Goal: Transaction & Acquisition: Obtain resource

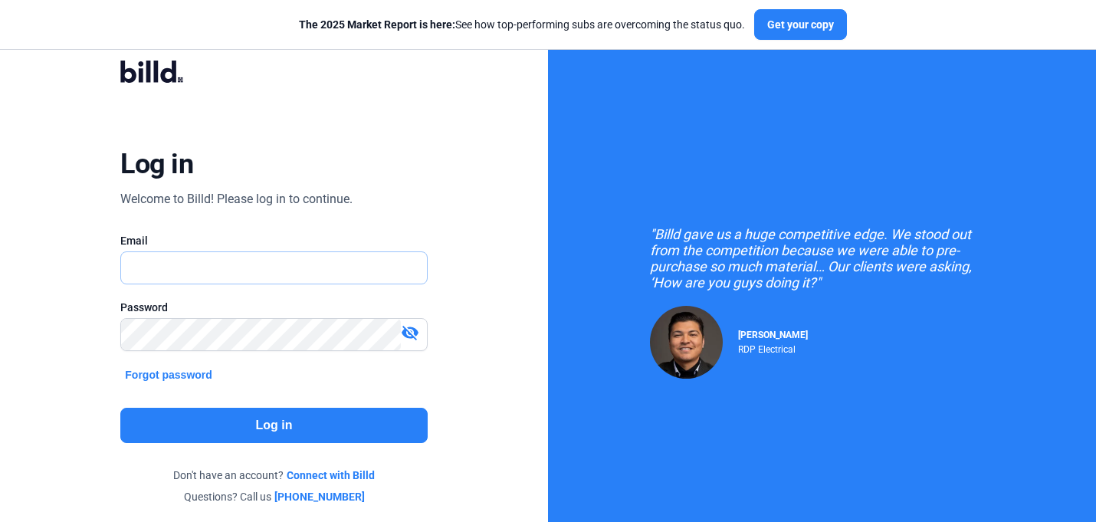
type input "[PERSON_NAME][EMAIL_ADDRESS][DOMAIN_NAME]"
click at [324, 435] on button "Log in" at bounding box center [273, 425] width 307 height 35
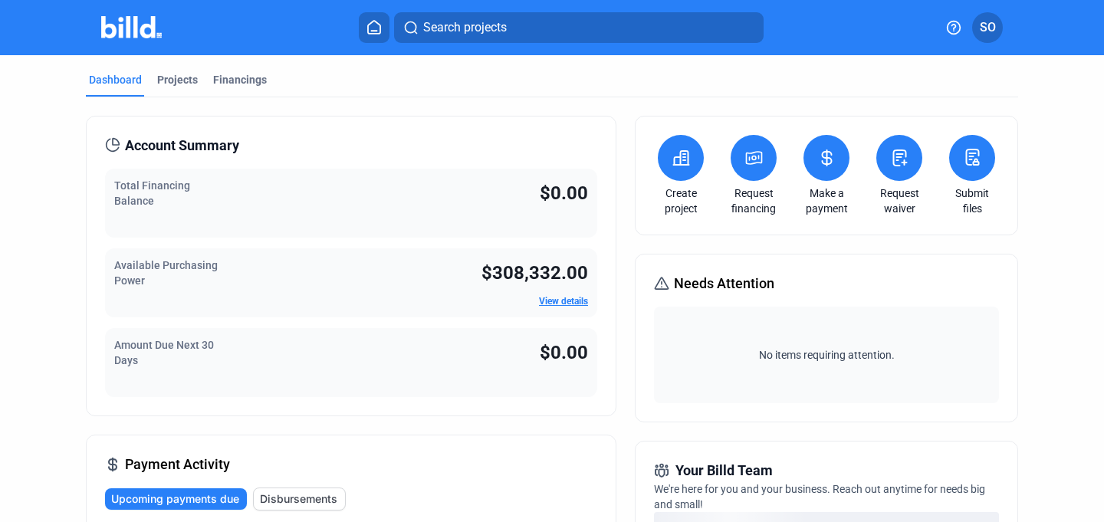
click at [563, 304] on link "View details" at bounding box center [563, 301] width 49 height 11
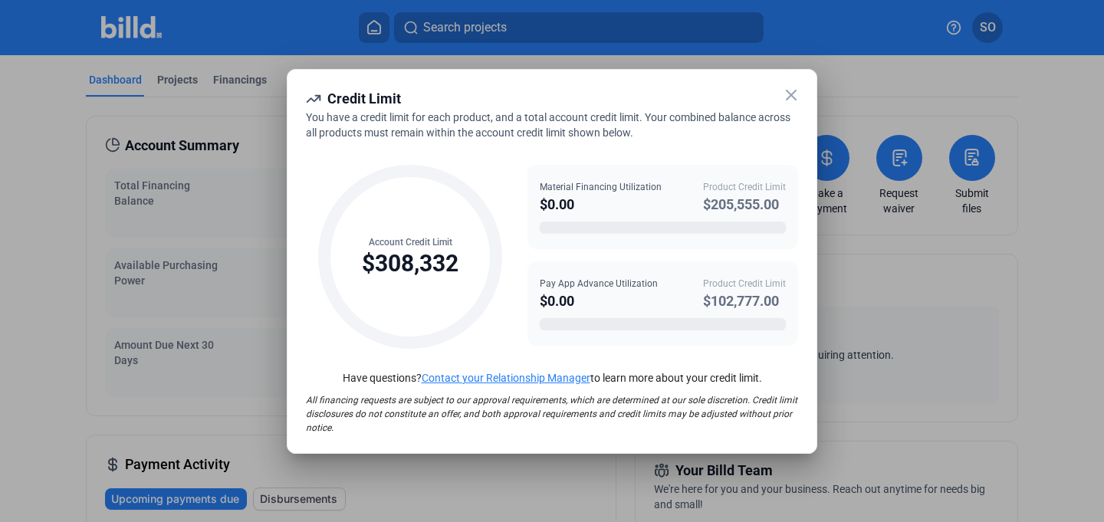
click at [799, 95] on icon at bounding box center [791, 95] width 18 height 18
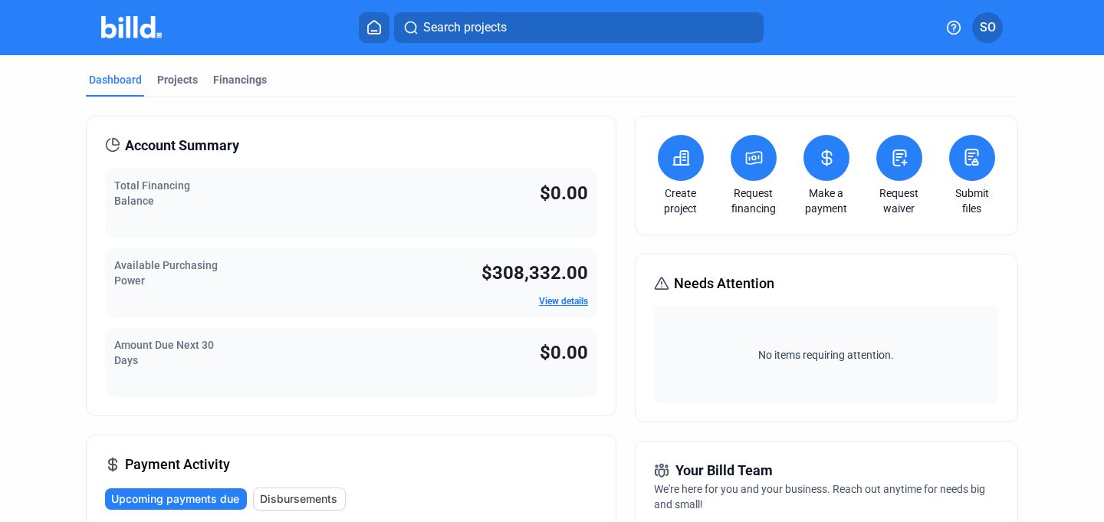
click at [677, 160] on icon at bounding box center [680, 158] width 19 height 18
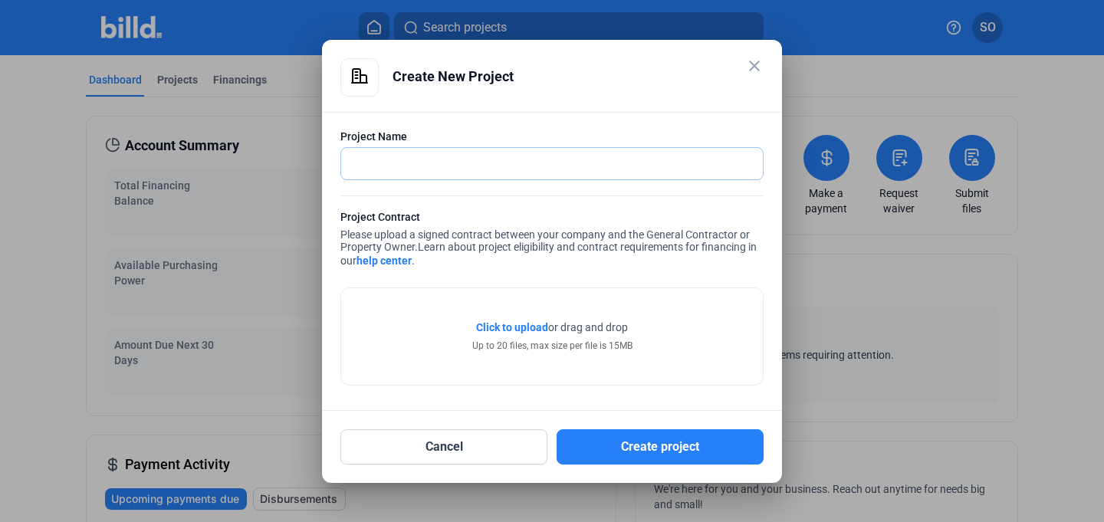
click at [656, 154] on input "text" at bounding box center [543, 163] width 405 height 31
click at [656, 158] on input "text" at bounding box center [552, 163] width 422 height 31
click at [466, 284] on div "Click to upload Tap to upload or drag and drop Up to 20 files, max size per fil…" at bounding box center [551, 333] width 423 height 106
click at [520, 327] on span "Click to upload" at bounding box center [512, 327] width 72 height 12
click at [510, 325] on span "Click to upload" at bounding box center [512, 327] width 72 height 12
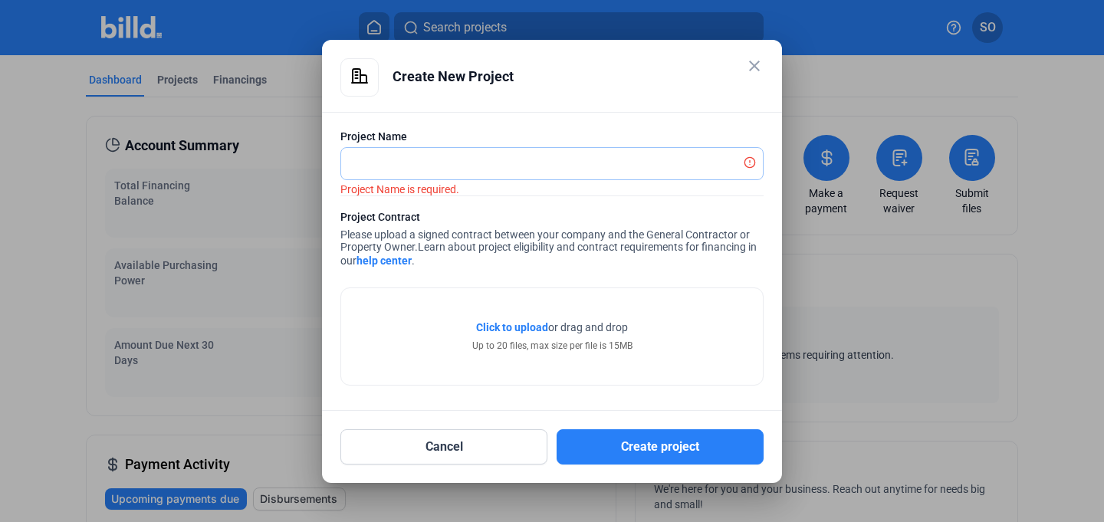
click at [490, 159] on input "text" at bounding box center [543, 163] width 405 height 31
click at [640, 306] on div "Click to upload Tap to upload or drag and drop Up to 20 files, max size per fil…" at bounding box center [552, 336] width 422 height 97
click at [751, 66] on mat-icon "close" at bounding box center [754, 66] width 18 height 18
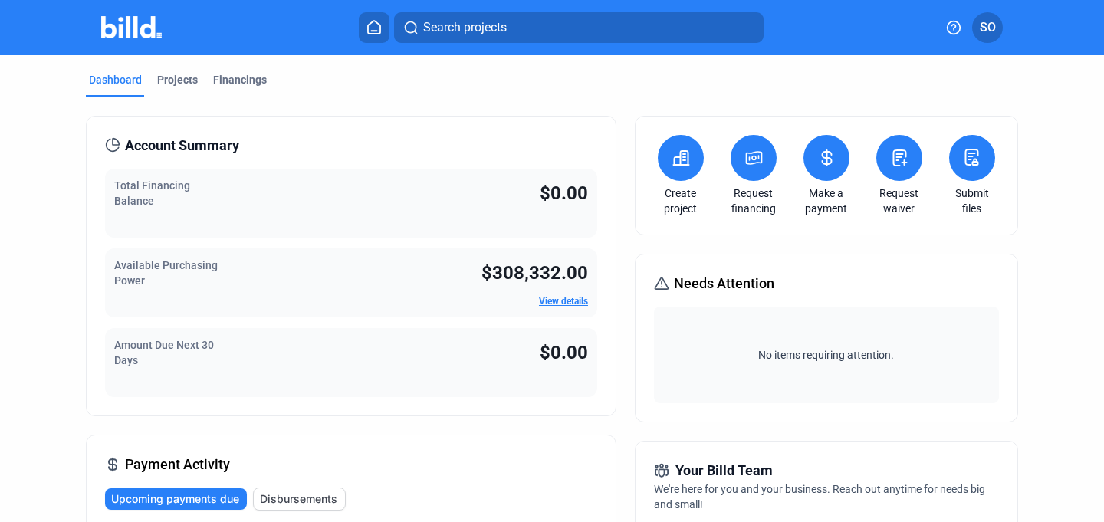
click at [757, 156] on icon at bounding box center [753, 158] width 19 height 18
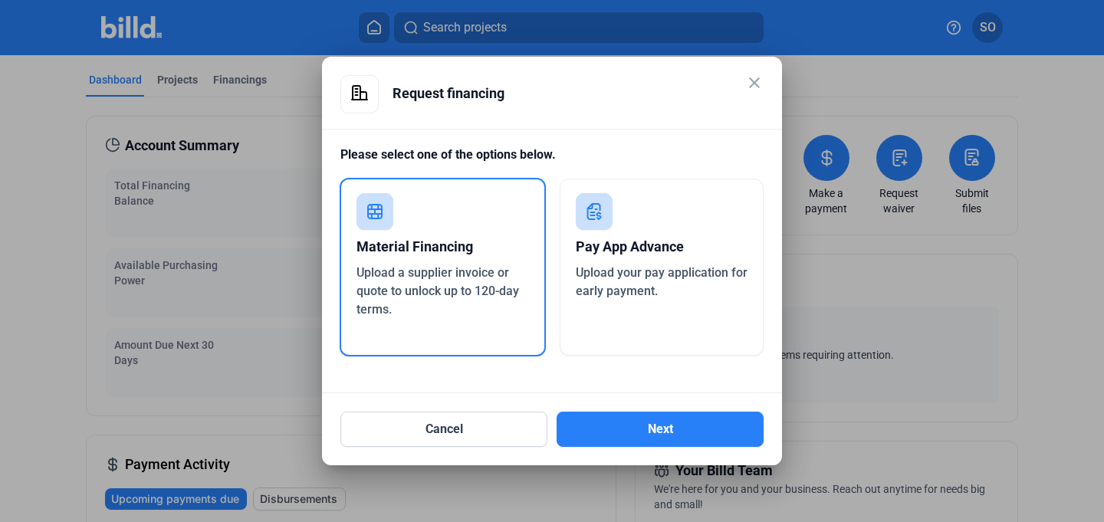
click at [630, 219] on div "Pay App Advance Upload your pay application for early payment." at bounding box center [662, 267] width 205 height 177
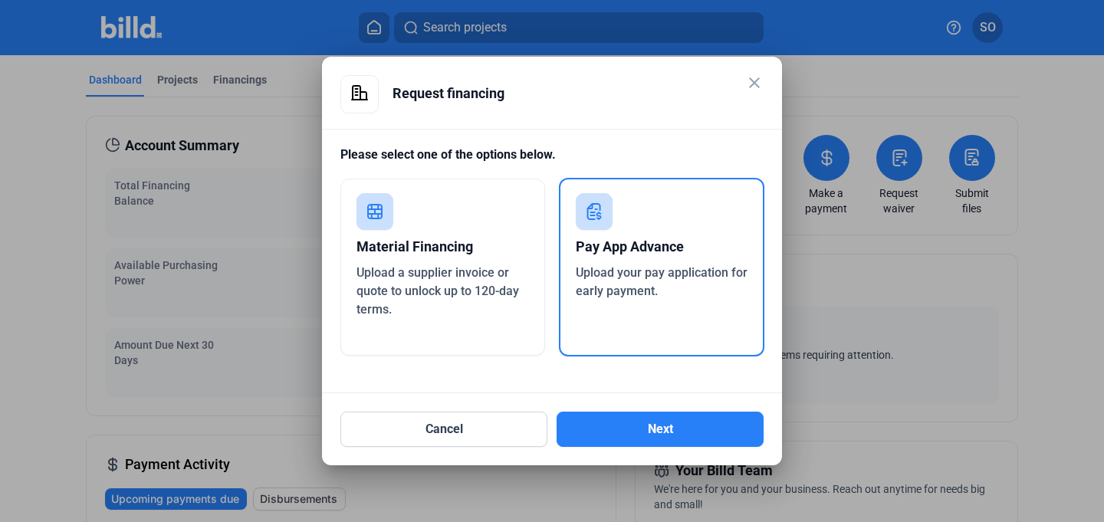
click at [453, 228] on div "Material Financing Upload a supplier invoice or quote to unlock up to 120-day t…" at bounding box center [442, 267] width 205 height 177
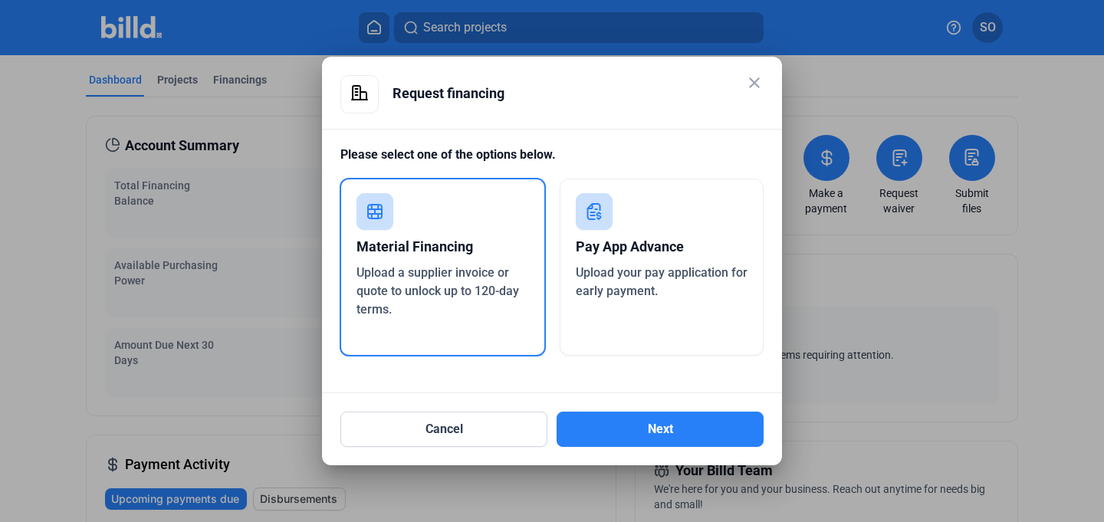
click at [613, 218] on div "Pay App Advance Upload your pay application for early payment." at bounding box center [662, 267] width 205 height 177
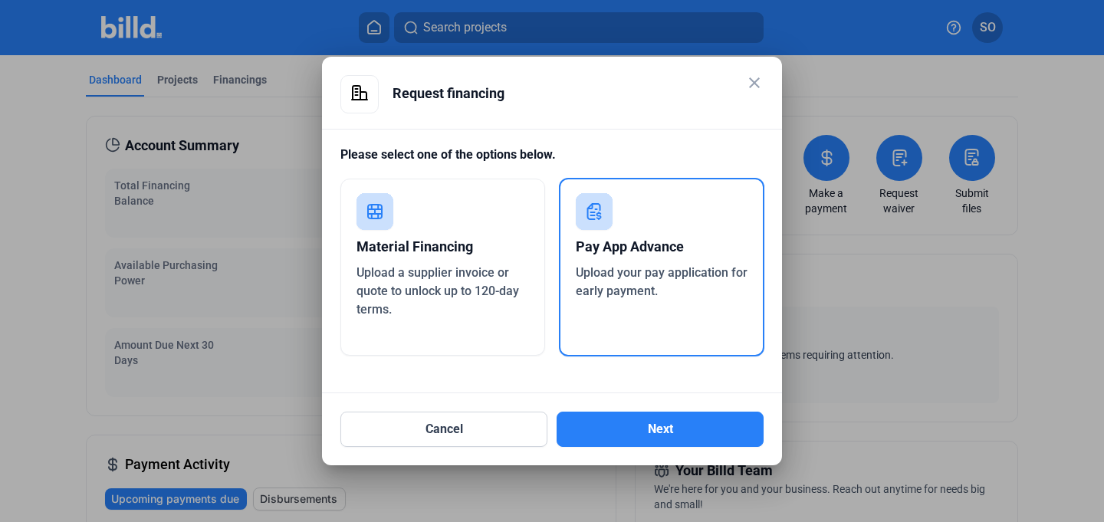
click at [747, 82] on mat-icon "close" at bounding box center [754, 83] width 18 height 18
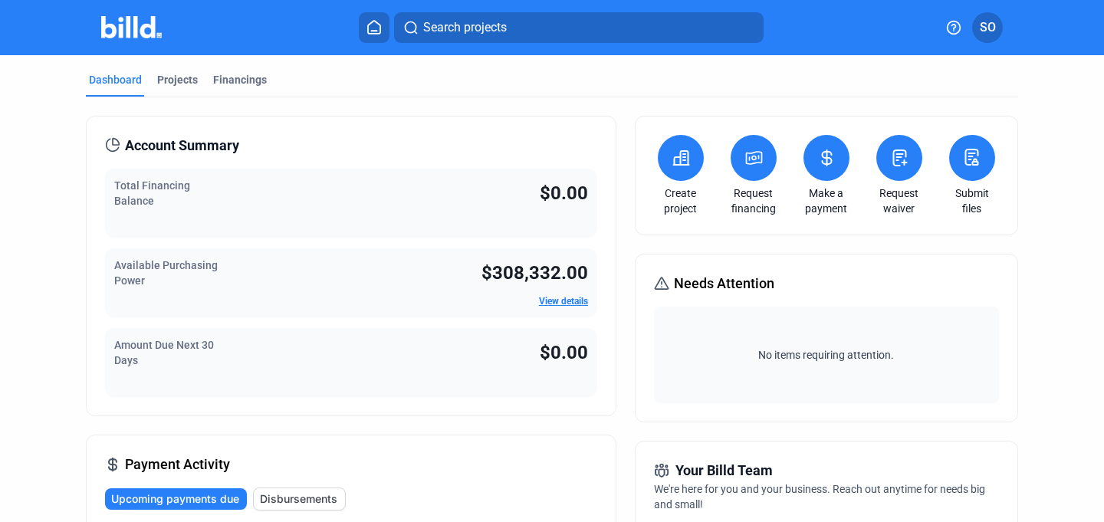
click at [556, 303] on link "View details" at bounding box center [563, 301] width 49 height 11
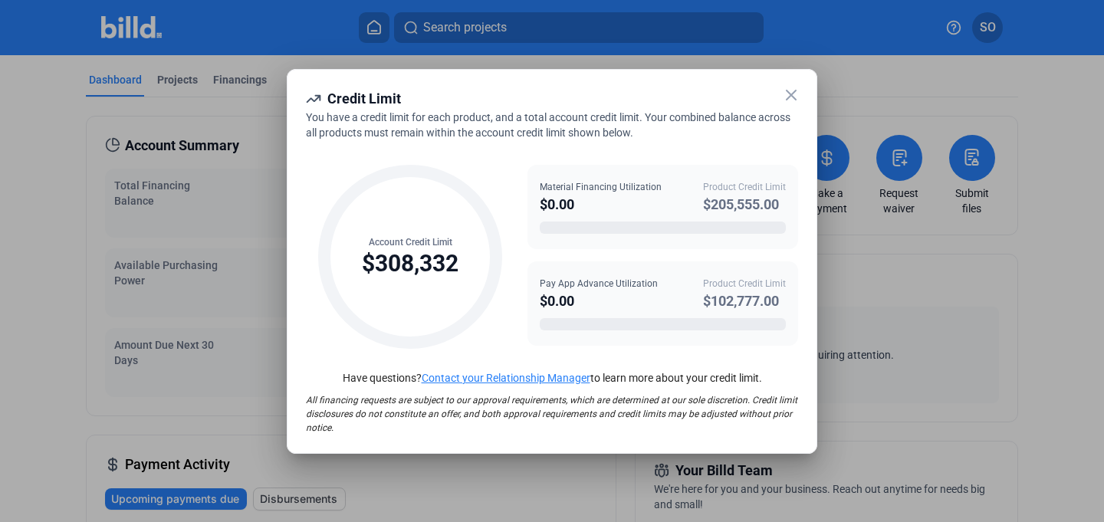
drag, startPoint x: 701, startPoint y: 304, endPoint x: 782, endPoint y: 296, distance: 81.7
click at [782, 296] on div "Pay App Advance Utilization $0.00 Product Credit Limit $102,777.00" at bounding box center [663, 294] width 246 height 35
click at [782, 296] on div "$102,777.00" at bounding box center [744, 300] width 83 height 21
drag, startPoint x: 704, startPoint y: 303, endPoint x: 783, endPoint y: 299, distance: 79.0
click at [783, 299] on div "$102,777.00" at bounding box center [744, 300] width 83 height 21
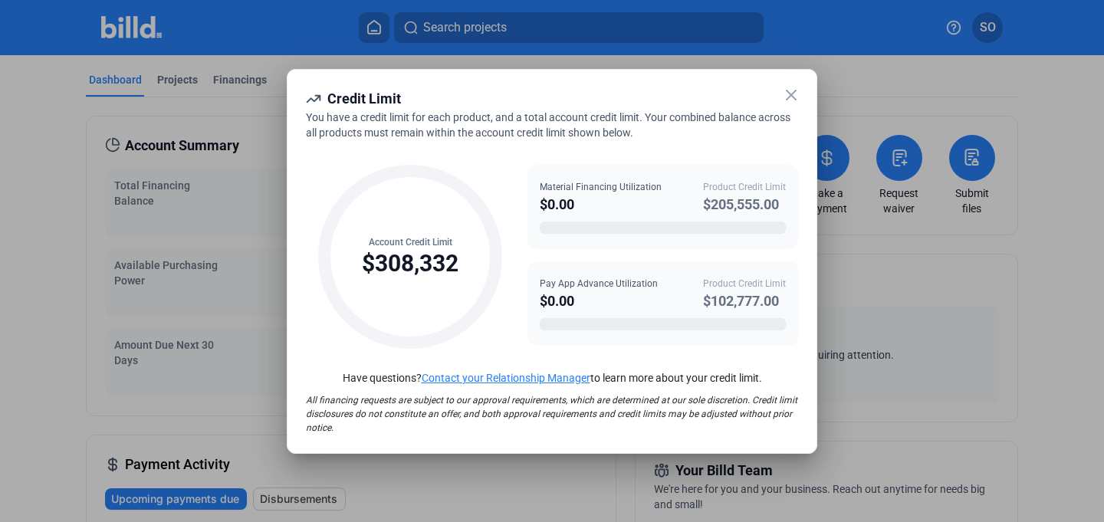
click at [783, 299] on div "$102,777.00" at bounding box center [744, 300] width 83 height 21
click at [788, 100] on icon at bounding box center [791, 95] width 18 height 18
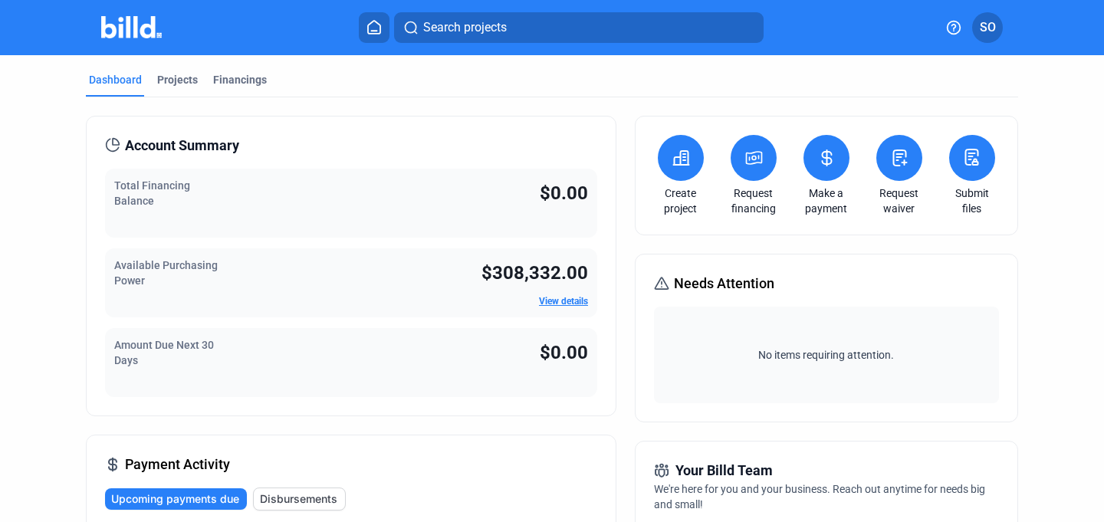
click at [546, 296] on link "View details" at bounding box center [563, 301] width 49 height 11
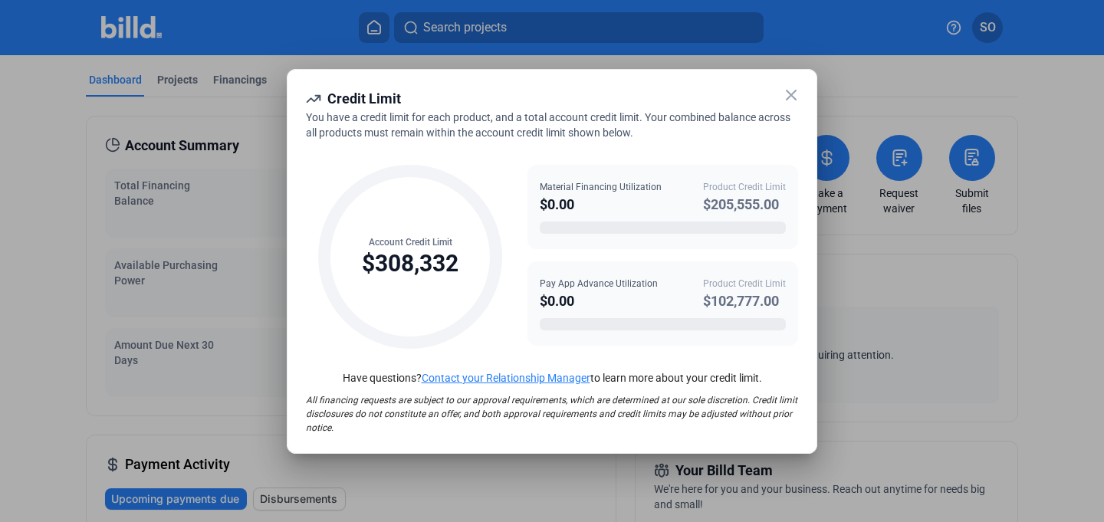
drag, startPoint x: 575, startPoint y: 190, endPoint x: 610, endPoint y: 189, distance: 35.3
click at [610, 189] on div "Material Financing Utilization" at bounding box center [601, 187] width 122 height 14
drag, startPoint x: 566, startPoint y: 294, endPoint x: 635, endPoint y: 287, distance: 68.6
click at [635, 287] on div "Pay App Advance Utilization $0.00" at bounding box center [599, 294] width 118 height 35
click at [635, 287] on div "Pay App Advance Utilization" at bounding box center [599, 284] width 118 height 14
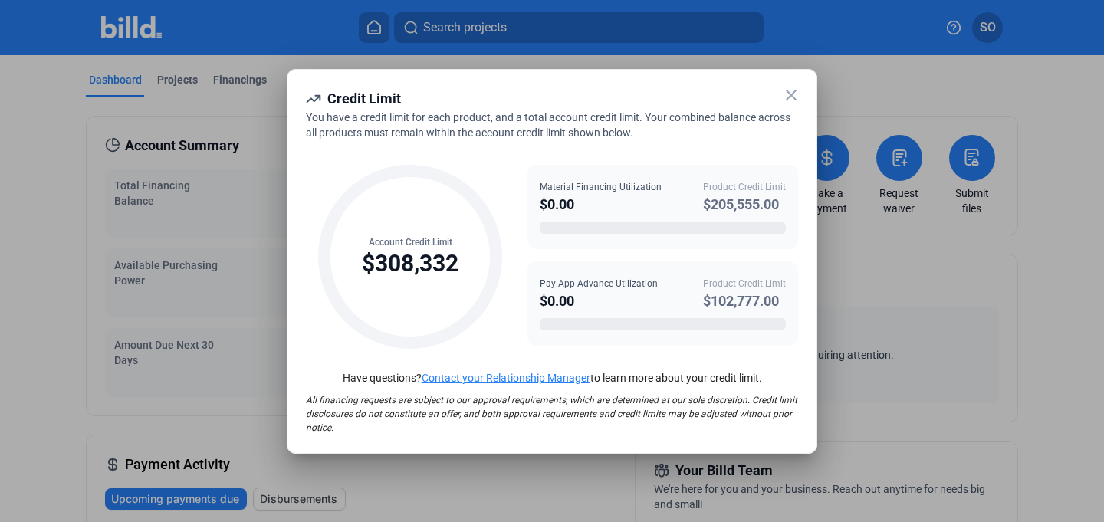
drag, startPoint x: 707, startPoint y: 204, endPoint x: 783, endPoint y: 201, distance: 76.7
click at [783, 201] on div "$205,555.00" at bounding box center [744, 204] width 83 height 21
drag, startPoint x: 783, startPoint y: 300, endPoint x: 700, endPoint y: 309, distance: 83.3
click at [700, 309] on div "Pay App Advance Utilization $0.00 Product Credit Limit $102,777.00" at bounding box center [663, 294] width 246 height 35
click at [791, 90] on icon at bounding box center [791, 95] width 18 height 18
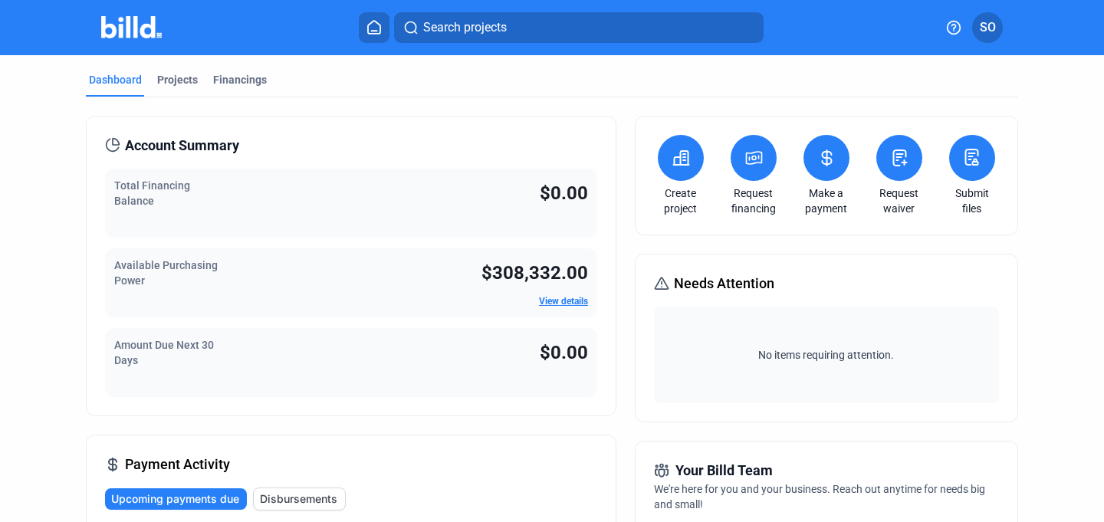
drag, startPoint x: 654, startPoint y: 287, endPoint x: 782, endPoint y: 284, distance: 128.0
click at [782, 284] on div "Needs Attention" at bounding box center [826, 283] width 345 height 21
click at [955, 29] on span "SO" at bounding box center [988, 27] width 16 height 18
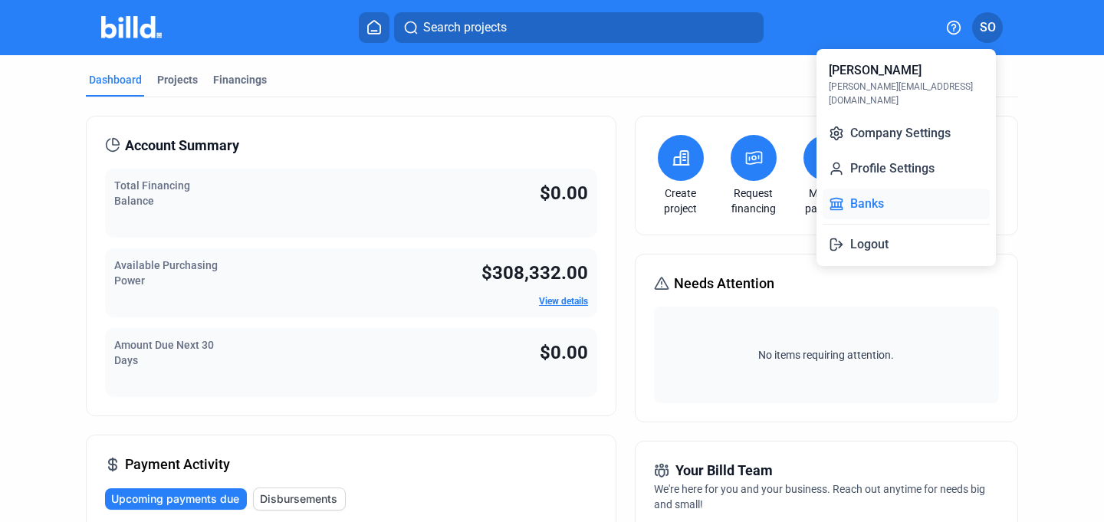
click at [897, 189] on button "Banks" at bounding box center [905, 204] width 167 height 31
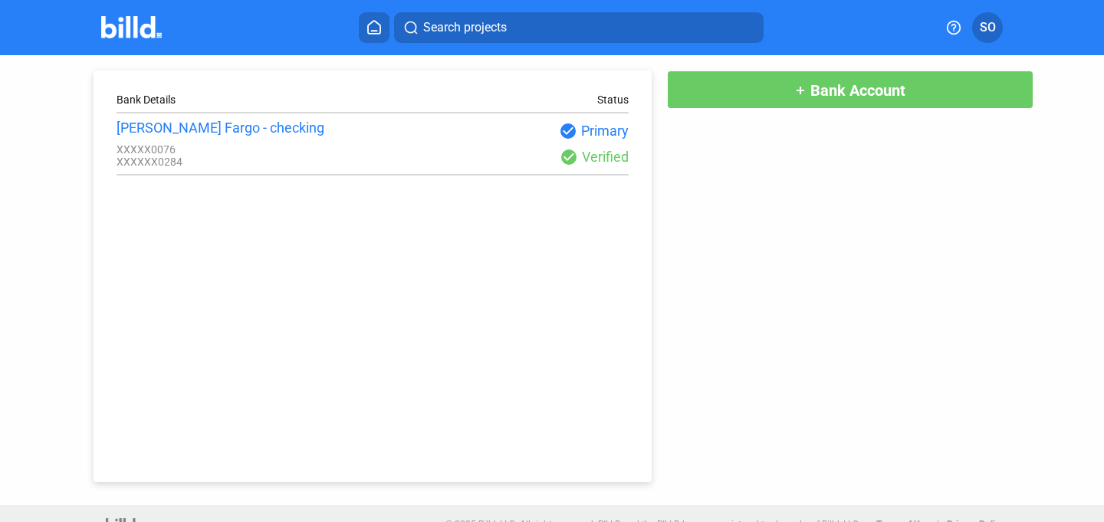
drag, startPoint x: 180, startPoint y: 163, endPoint x: 100, endPoint y: 139, distance: 83.4
click at [100, 139] on div "Bank Details Status Wells Fargo - checking XXXXX0076 XXXXXX0284 check_circle Pr…" at bounding box center [373, 277] width 558 height 412
click at [247, 149] on div "XXXXX0076" at bounding box center [244, 149] width 256 height 12
drag, startPoint x: 159, startPoint y: 162, endPoint x: 106, endPoint y: 149, distance: 54.5
click at [106, 149] on div "Bank Details Status Wells Fargo - checking XXXXX0076 XXXXXX0284 check_circle Pr…" at bounding box center [373, 277] width 558 height 412
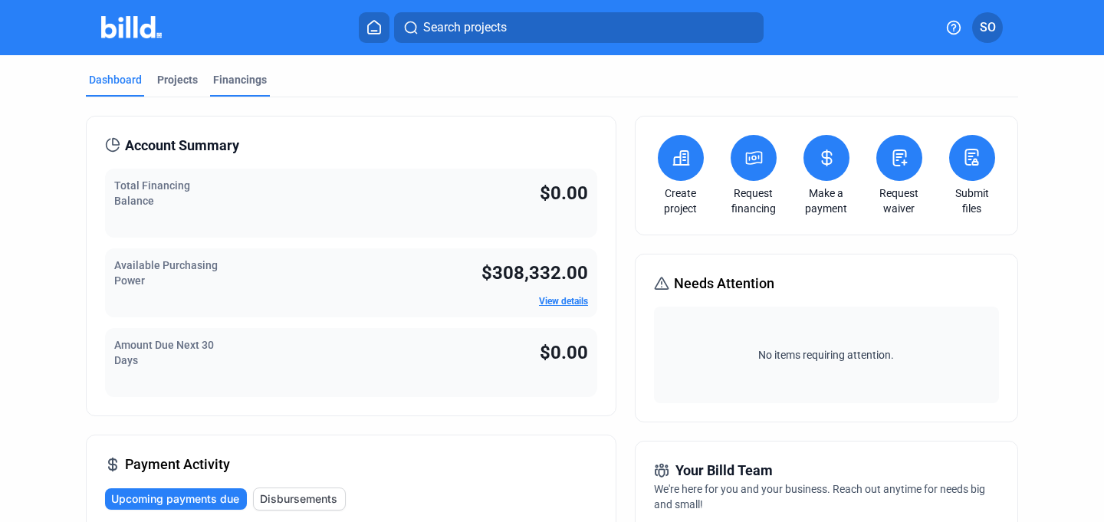
click at [222, 80] on div "Financings" at bounding box center [240, 79] width 54 height 15
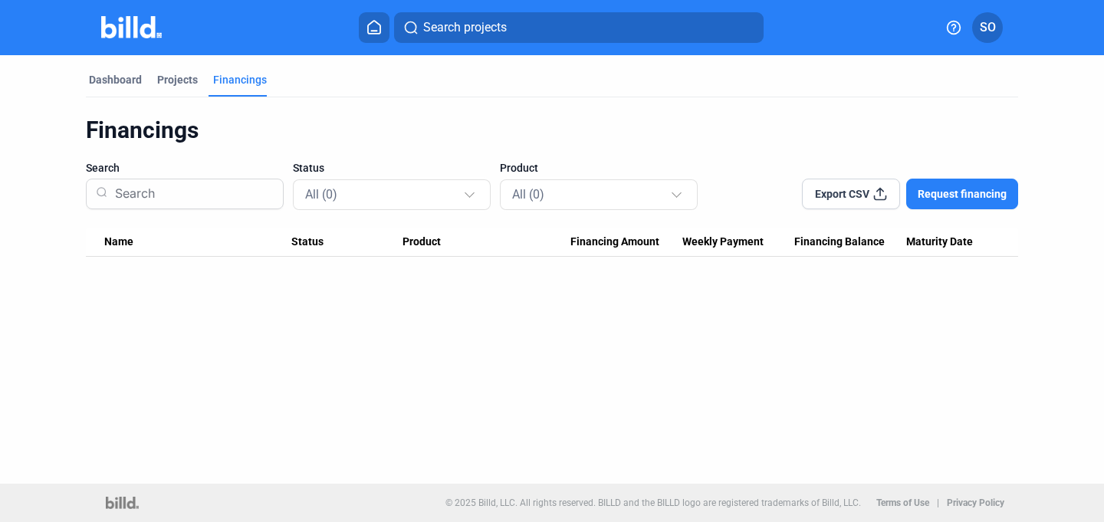
click at [955, 195] on span "Request financing" at bounding box center [961, 193] width 89 height 15
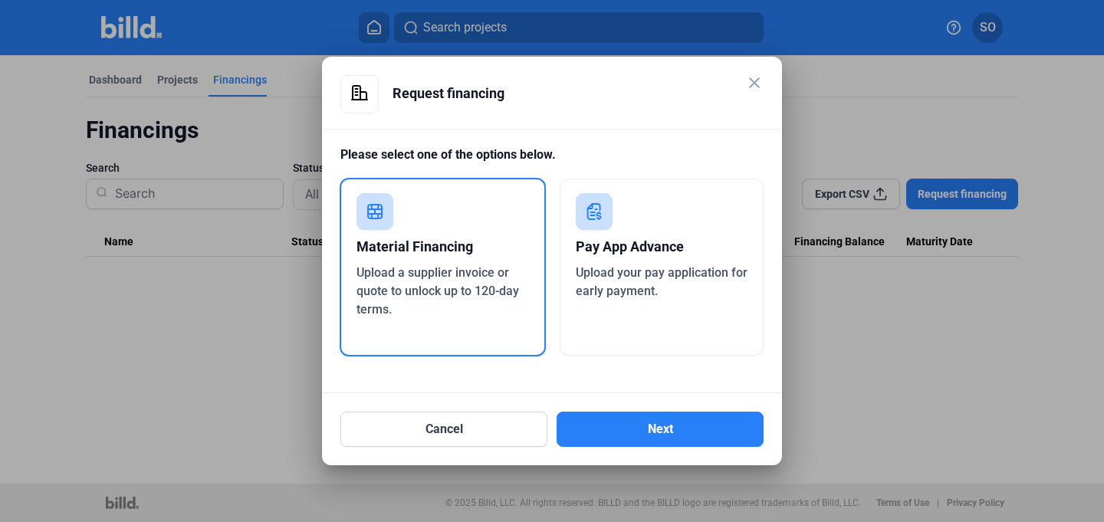
click at [749, 77] on mat-icon "close" at bounding box center [754, 83] width 18 height 18
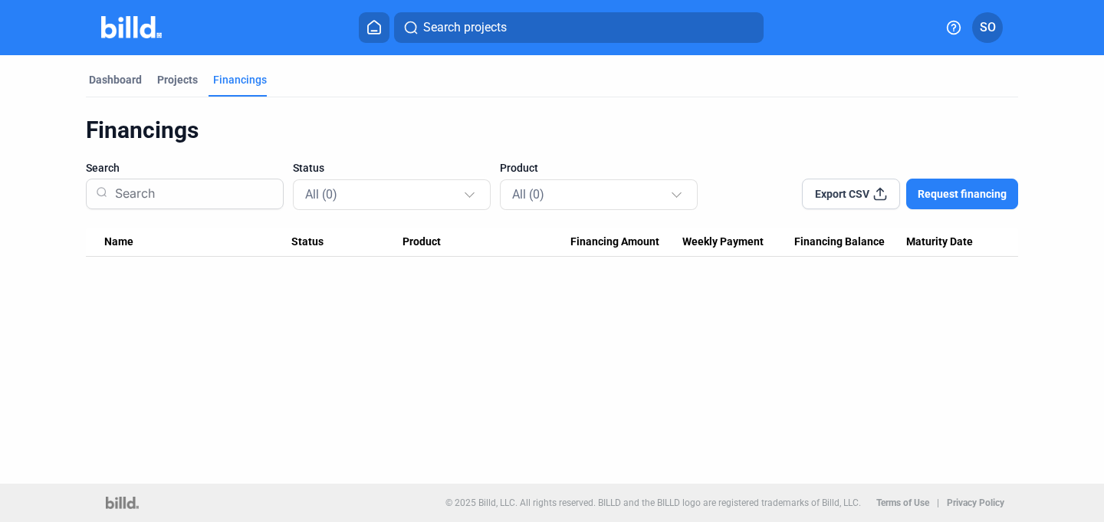
click at [955, 30] on span "SO" at bounding box center [988, 27] width 16 height 18
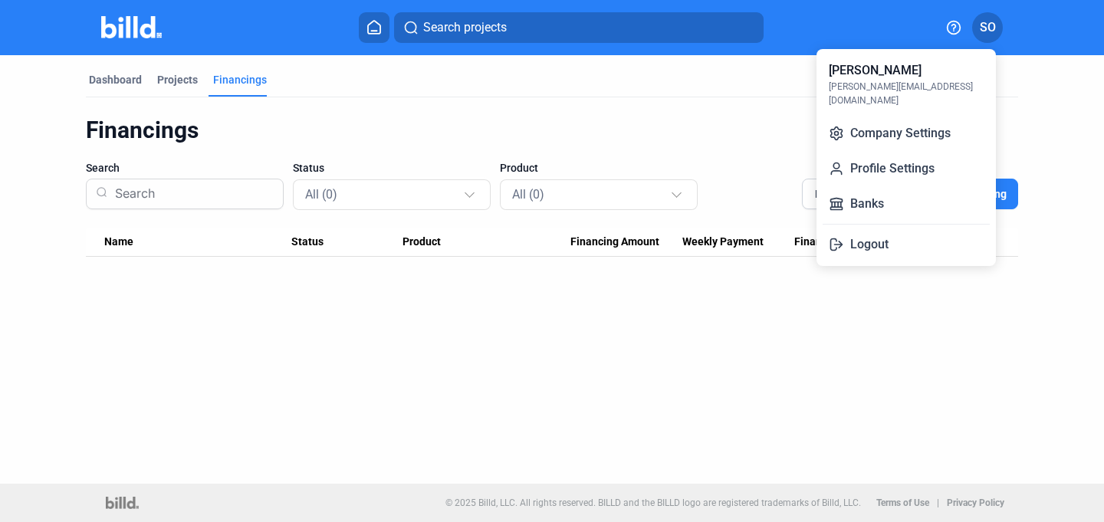
click at [137, 31] on div at bounding box center [552, 261] width 1104 height 522
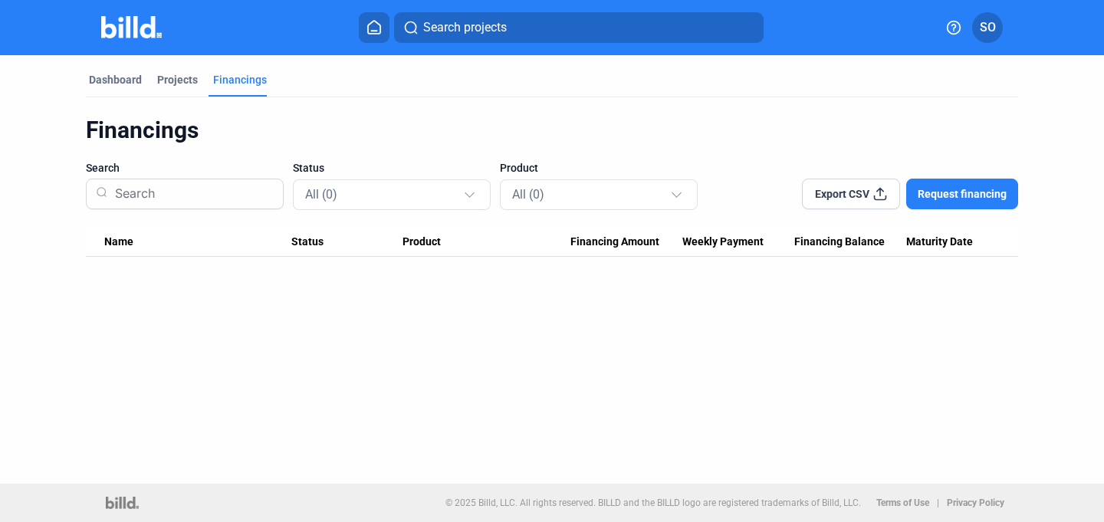
click at [126, 31] on img at bounding box center [131, 27] width 61 height 22
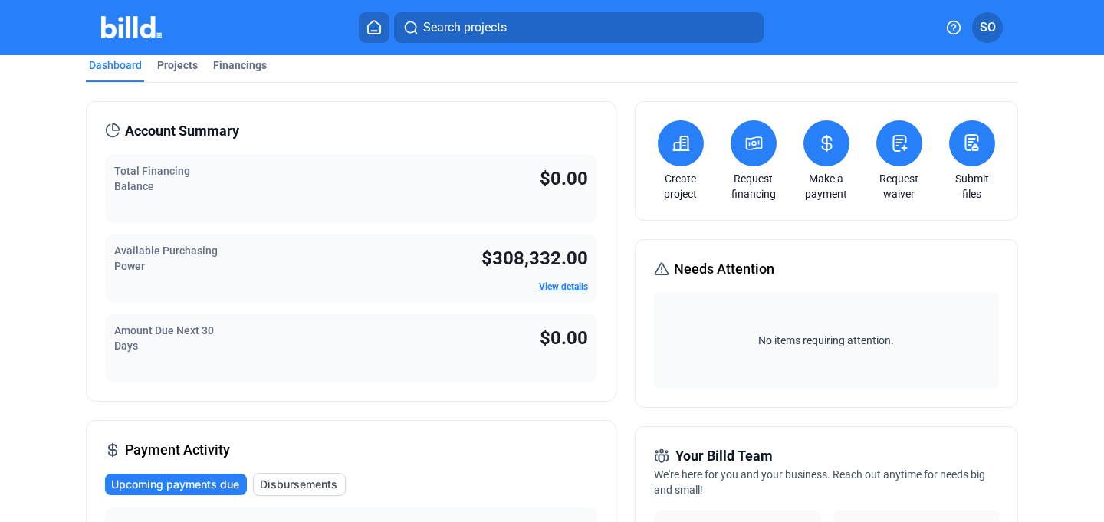
scroll to position [42, 0]
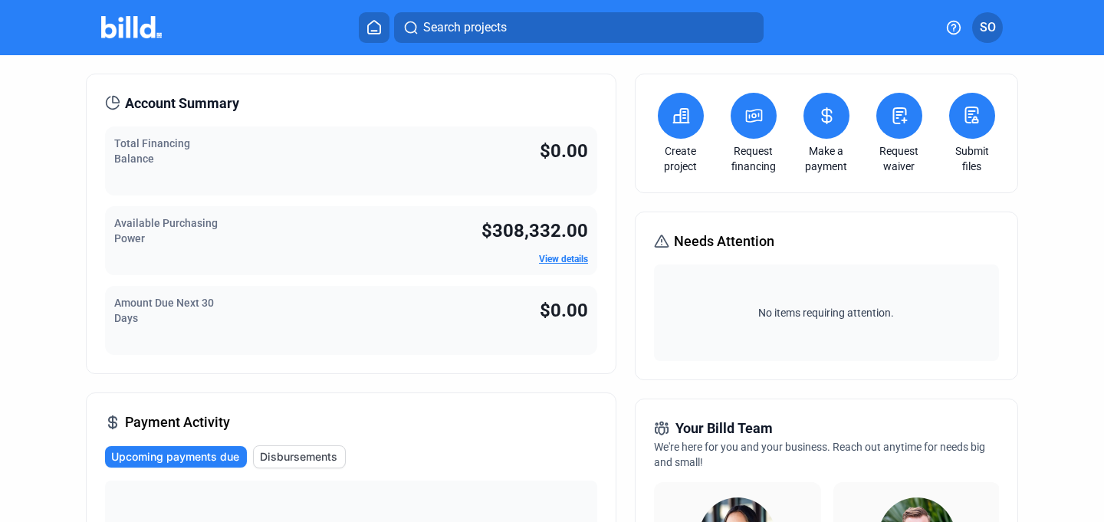
click at [559, 261] on link "View details" at bounding box center [563, 259] width 49 height 11
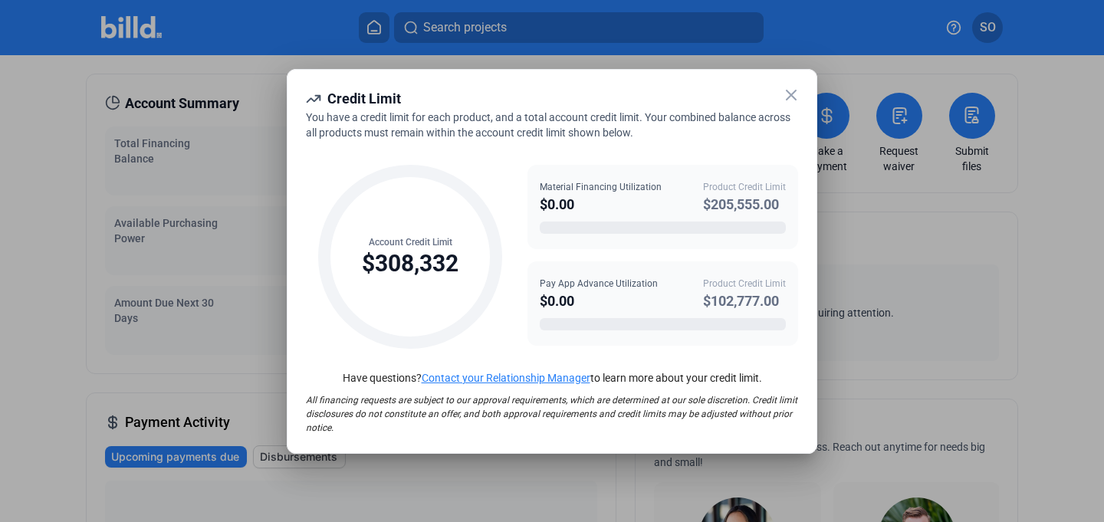
click at [793, 100] on icon at bounding box center [791, 95] width 18 height 18
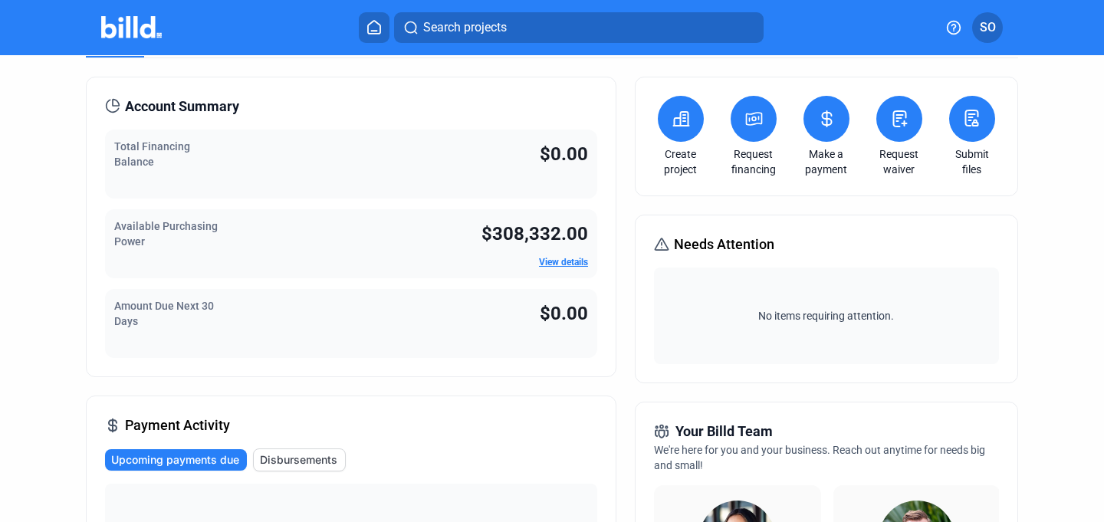
scroll to position [0, 0]
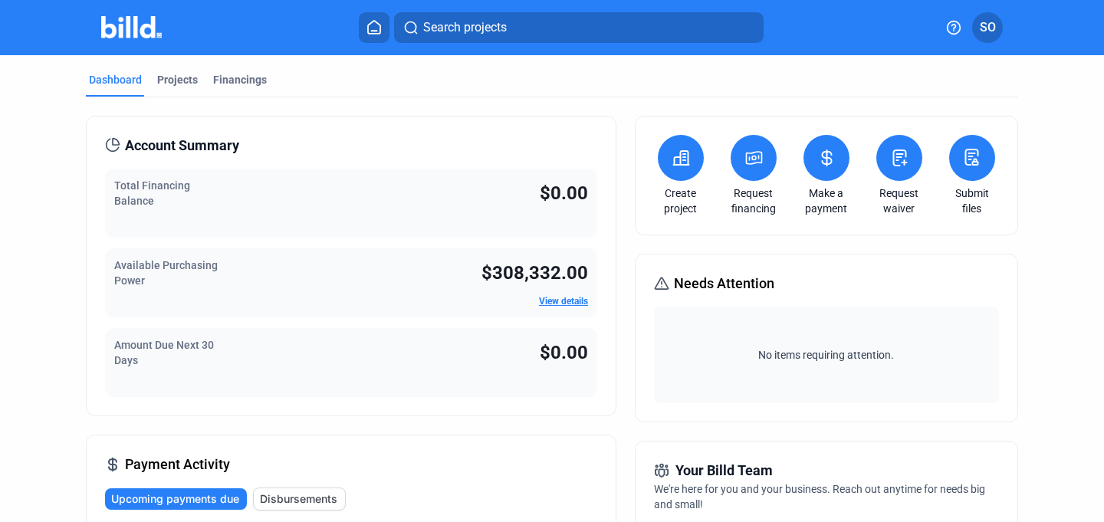
click at [955, 31] on button "SO" at bounding box center [987, 27] width 31 height 31
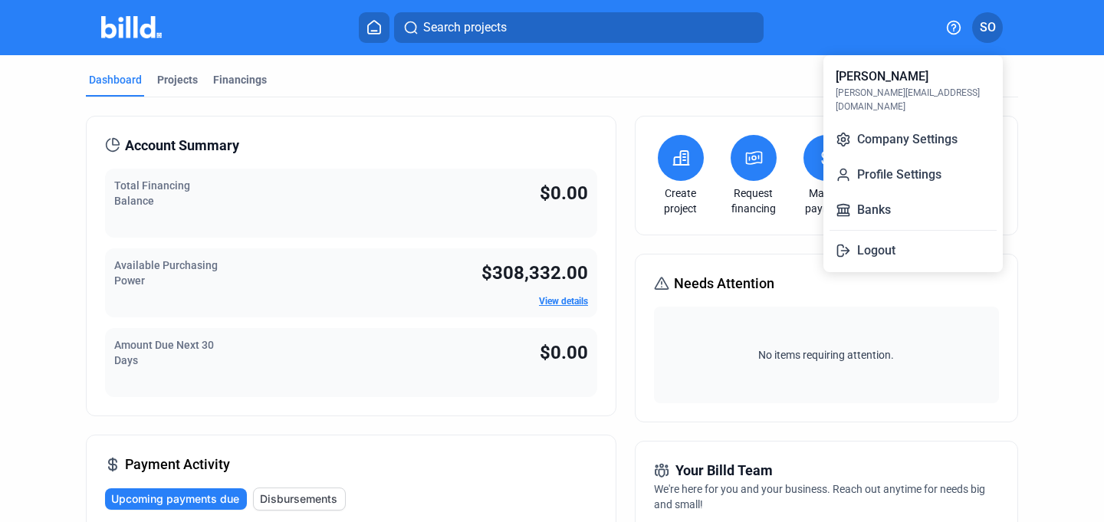
click at [955, 38] on div at bounding box center [552, 261] width 1104 height 522
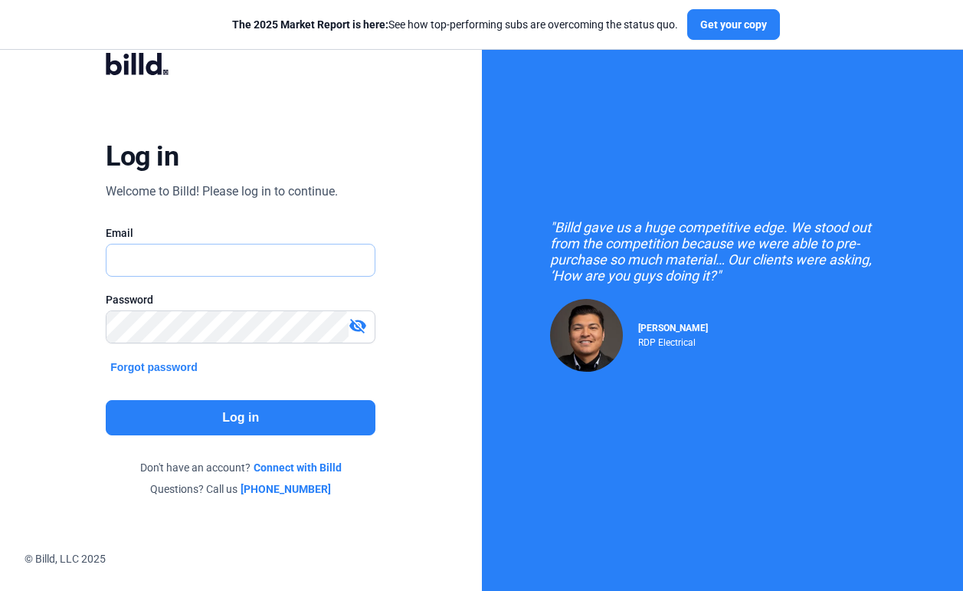
type input "[PERSON_NAME][EMAIL_ADDRESS][DOMAIN_NAME]"
click at [280, 412] on button "Log in" at bounding box center [241, 417] width 270 height 35
